Goal: Task Accomplishment & Management: Complete application form

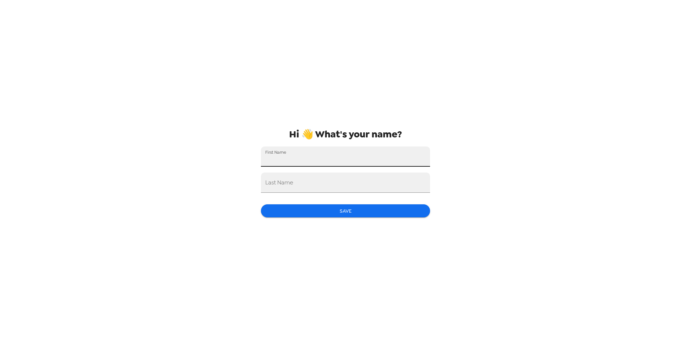
click at [293, 157] on input "First Name" at bounding box center [345, 156] width 169 height 20
type input "Charlotte"
click at [286, 188] on input "Last Name" at bounding box center [345, 183] width 169 height 20
type input "[PERSON_NAME]"
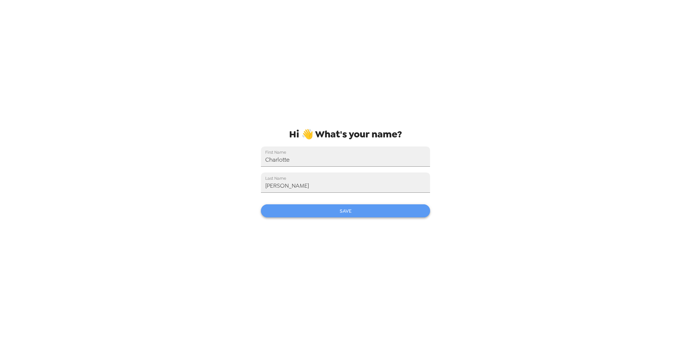
click at [326, 214] on button "Save" at bounding box center [345, 210] width 169 height 13
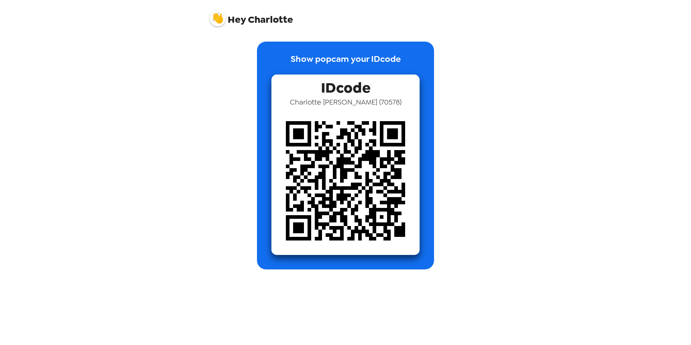
click at [246, 19] on span "Hey [PERSON_NAME]" at bounding box center [252, 16] width 84 height 18
click at [342, 111] on img at bounding box center [346, 181] width 148 height 148
